Goal: Information Seeking & Learning: Learn about a topic

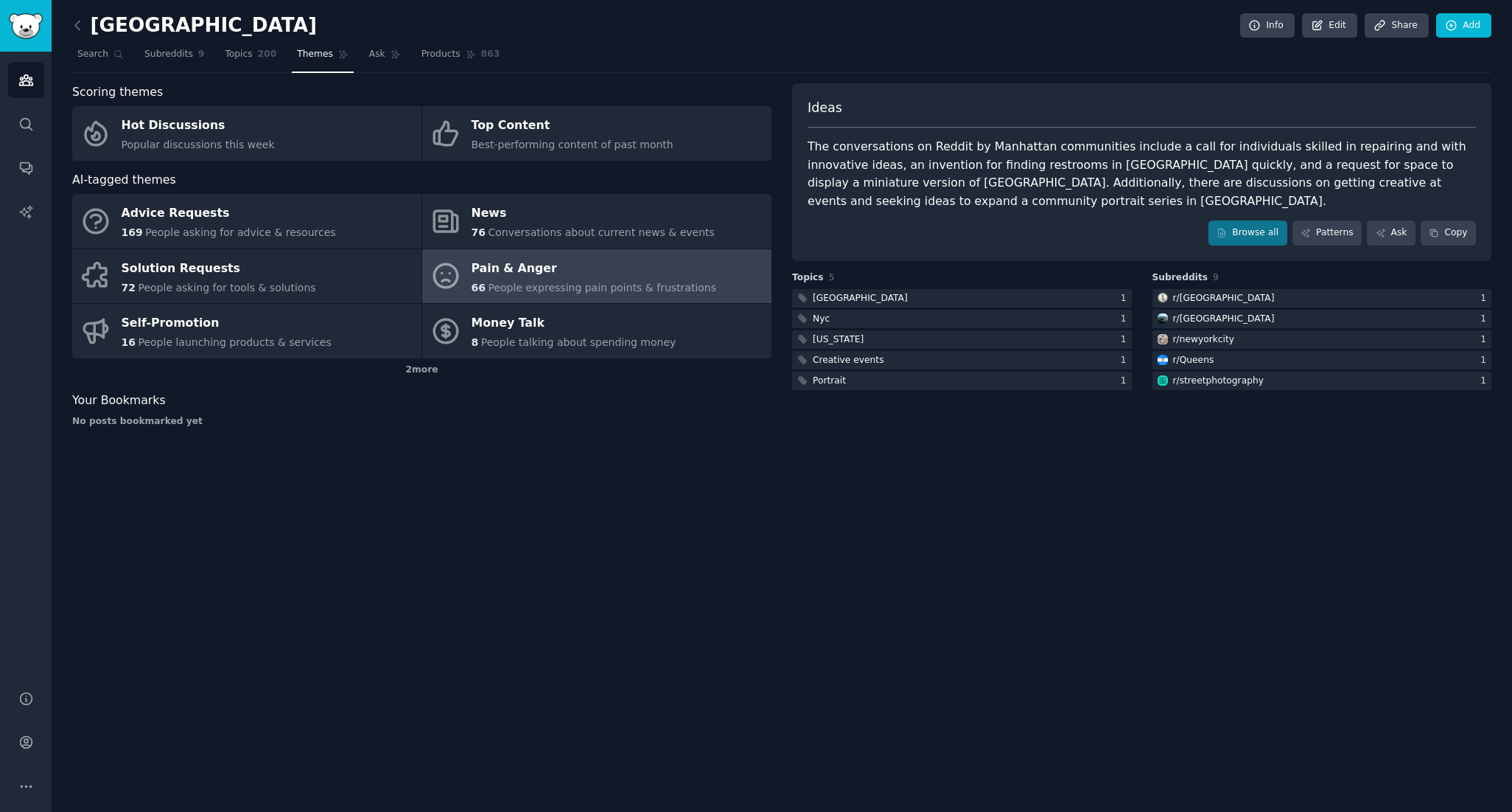
click at [514, 272] on div "Pain & Anger" at bounding box center [594, 268] width 246 height 24
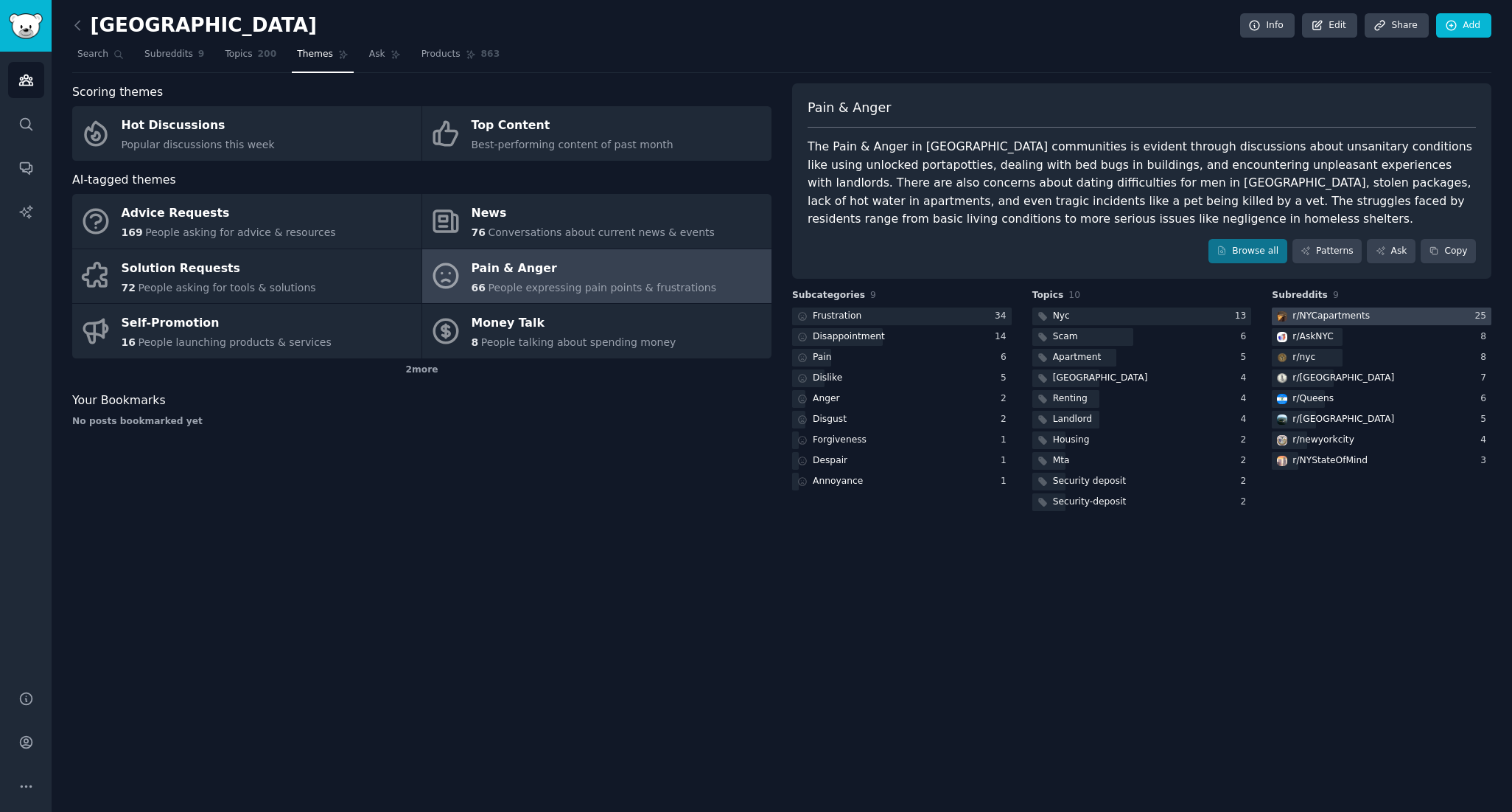
click at [1379, 317] on div at bounding box center [1381, 317] width 220 height 18
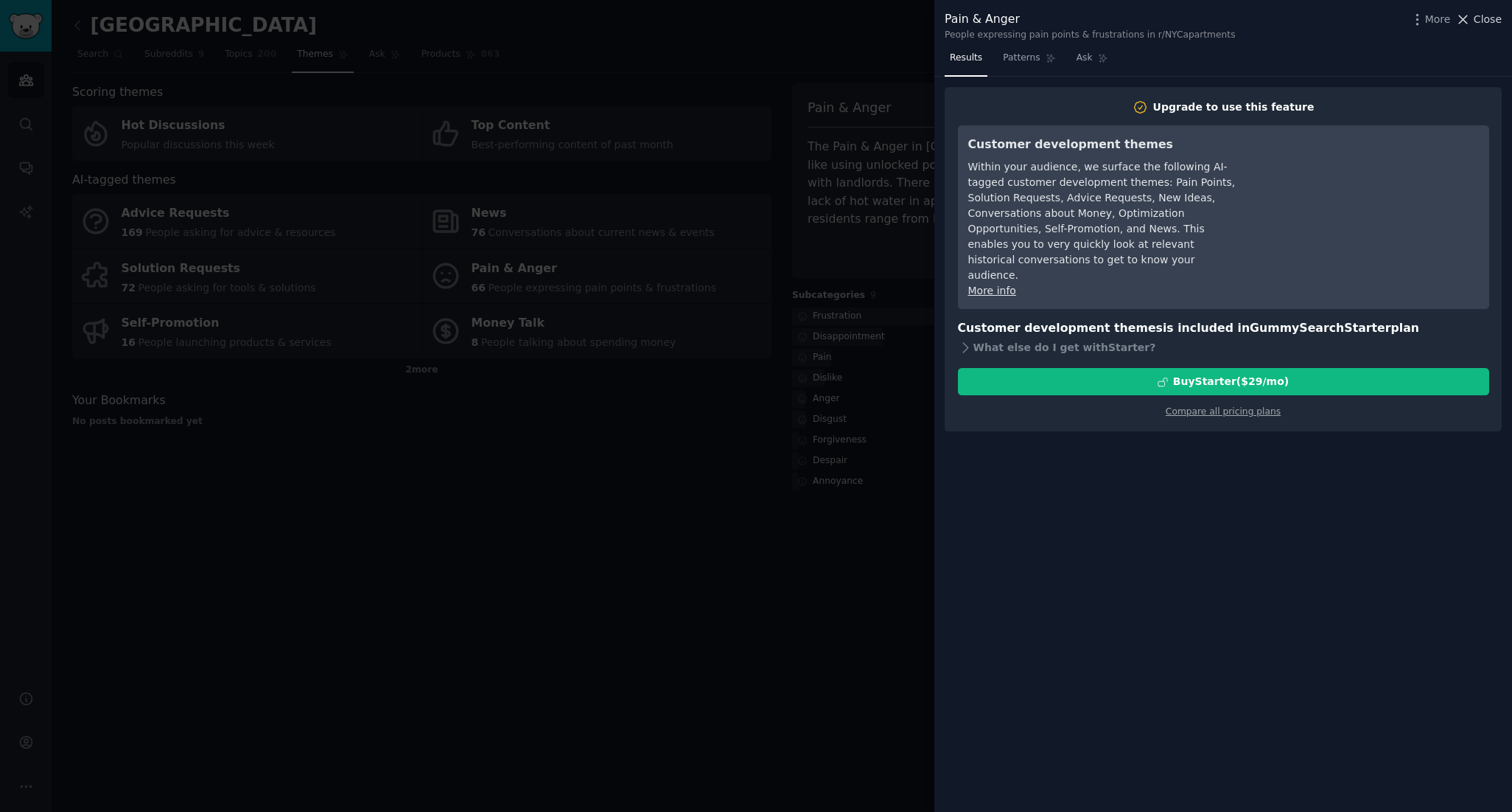
click at [1494, 18] on span "Close" at bounding box center [1487, 19] width 28 height 15
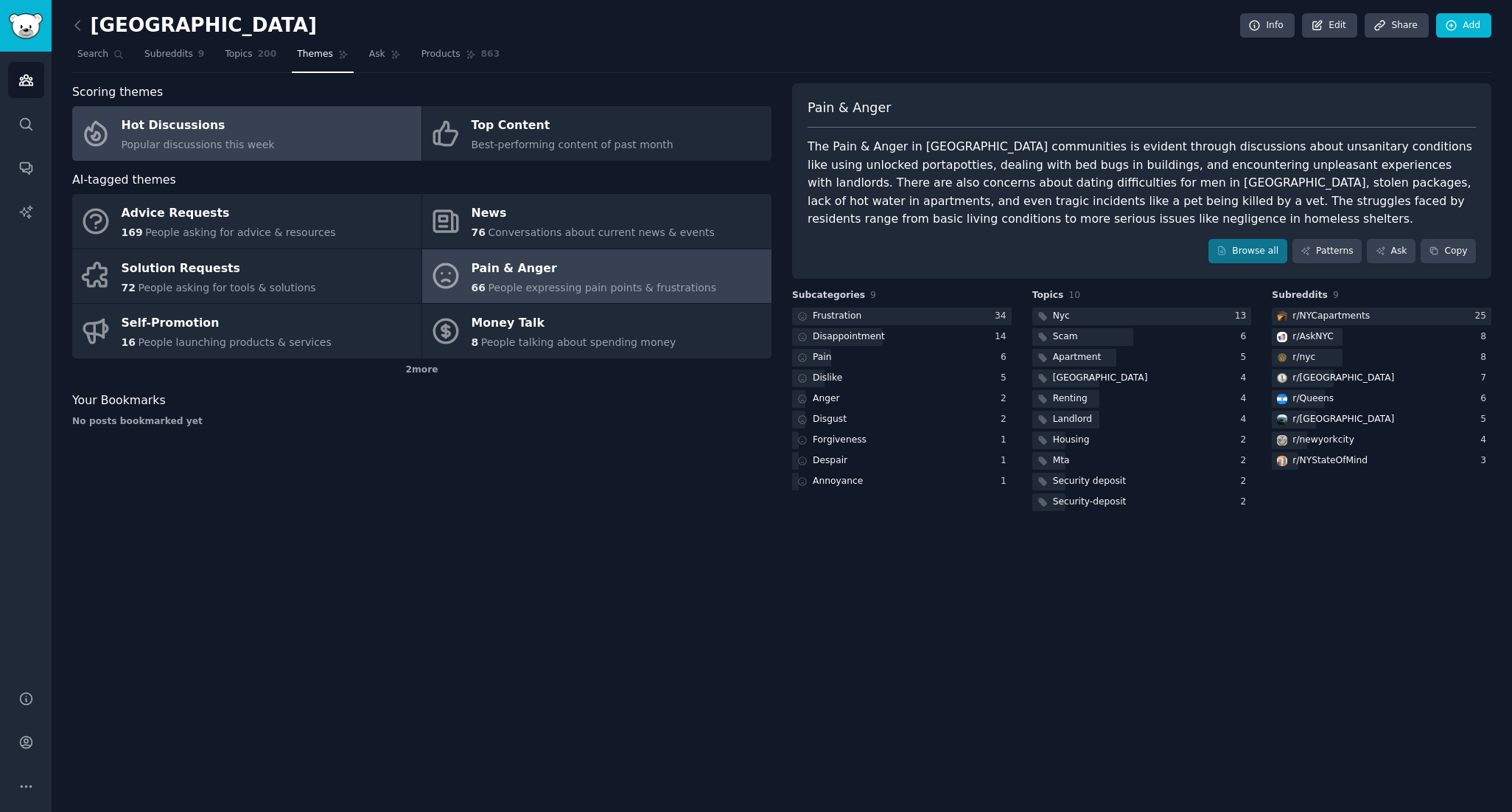
click at [315, 133] on link "Hot Discussions Popular discussions this week" at bounding box center [246, 133] width 349 height 55
